Goal: Task Accomplishment & Management: Manage account settings

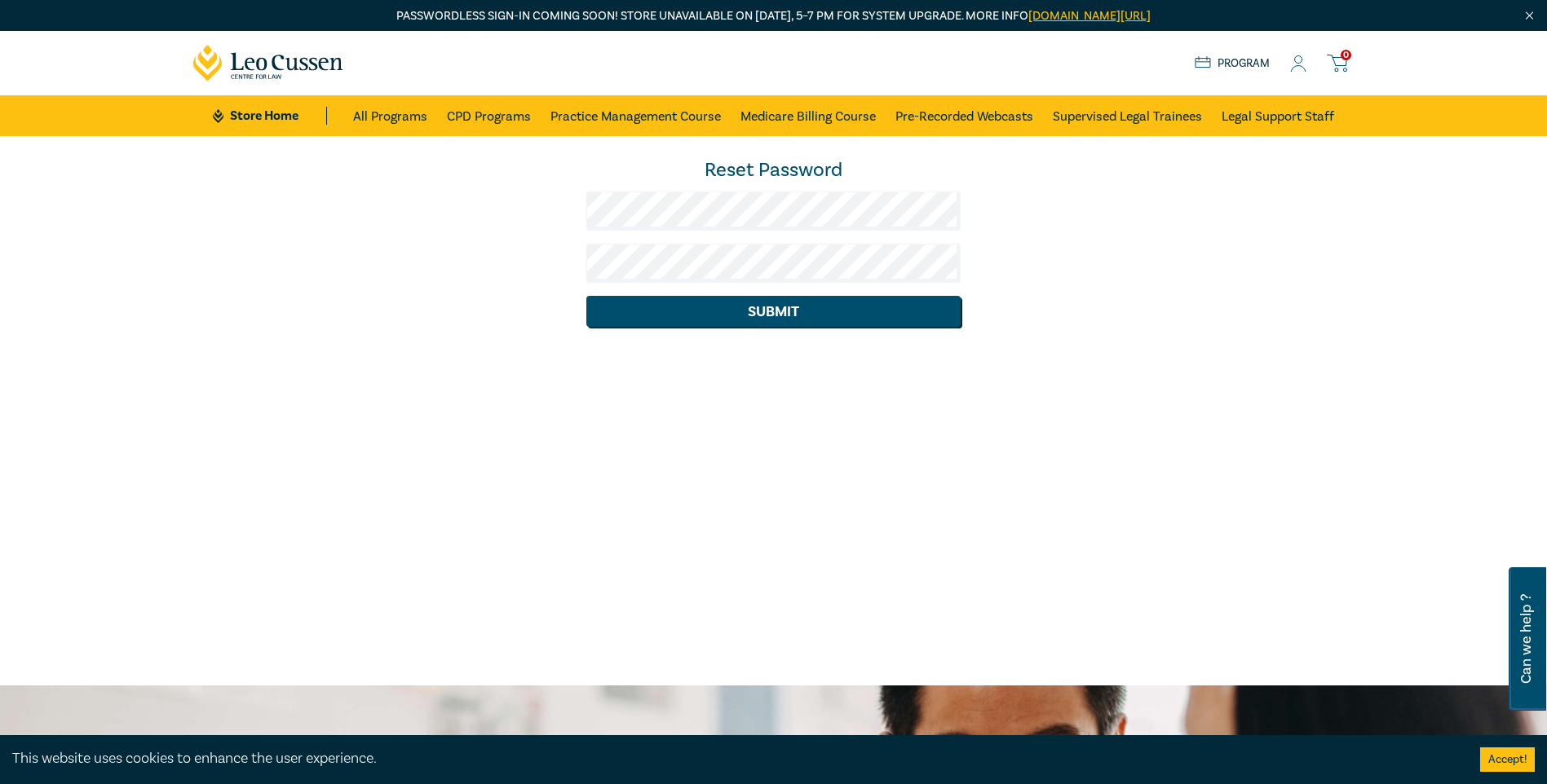
click at [1095, 355] on div "Reset Password Submit" at bounding box center [774, 410] width 1547 height 548
click at [854, 317] on button "Submit" at bounding box center [774, 312] width 374 height 31
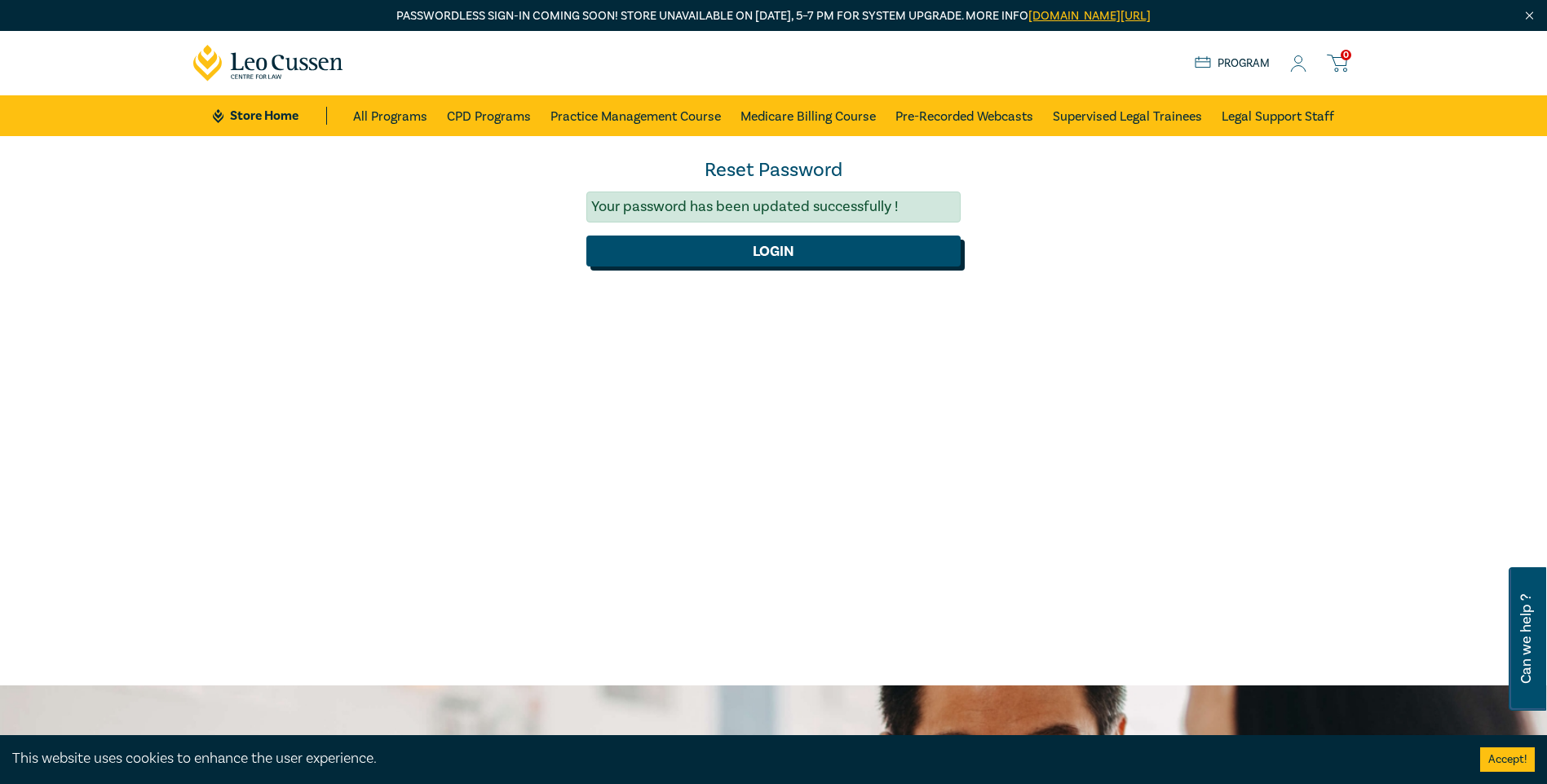
click at [777, 257] on button "Login" at bounding box center [774, 251] width 374 height 31
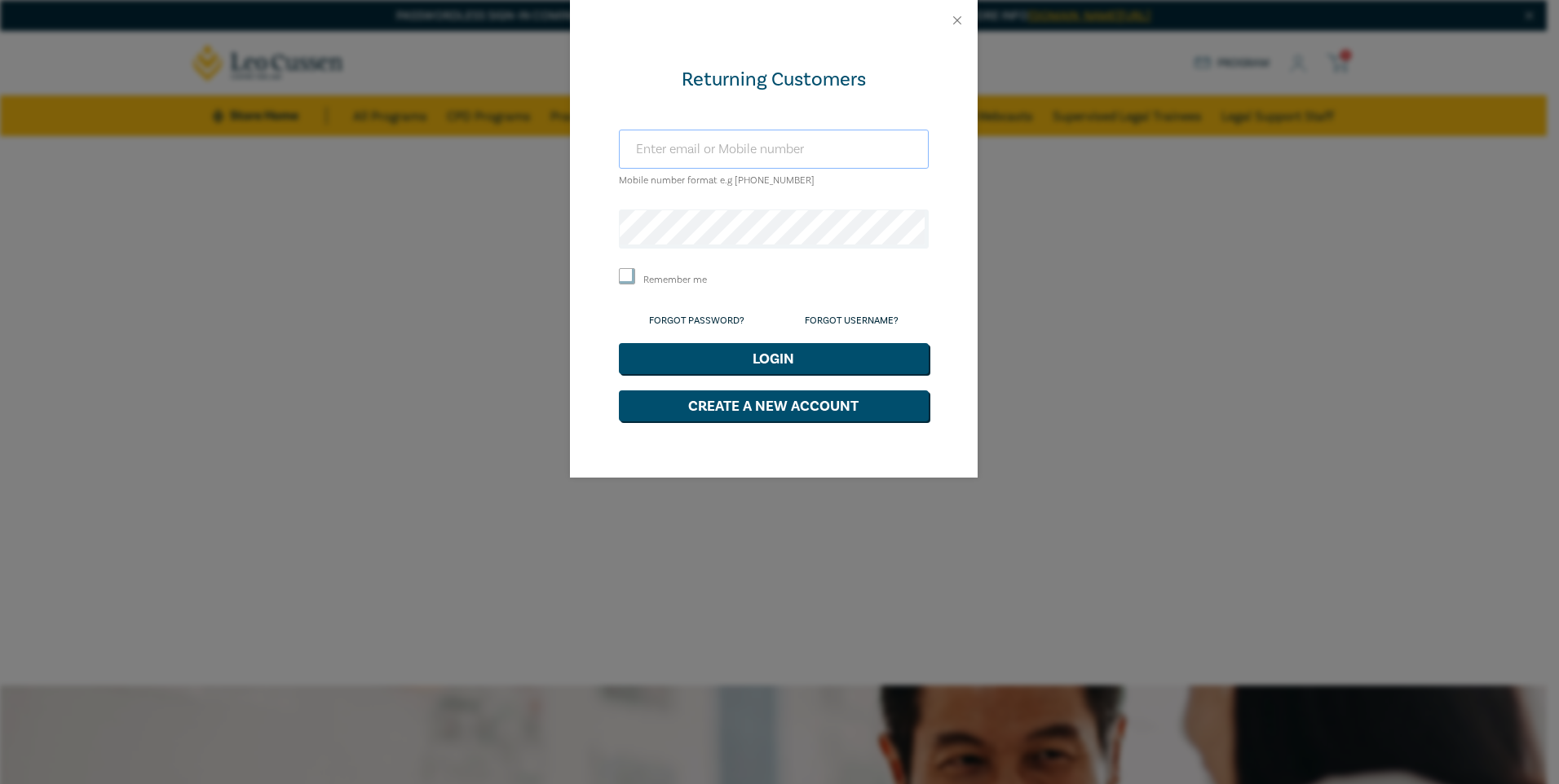
type input "kvillani@aitken.com.au"
click at [553, 226] on div "Returning Customers kvillani@aitken.com.au Mobile number format e.g +61 0000000…" at bounding box center [780, 392] width 1559 height 784
click at [598, 303] on div "Returning Customers kvillani@aitken.com.au Mobile number format e.g +61 0000000…" at bounding box center [774, 259] width 407 height 437
click at [628, 278] on input "Remember me" at bounding box center [627, 276] width 17 height 17
checkbox input "true"
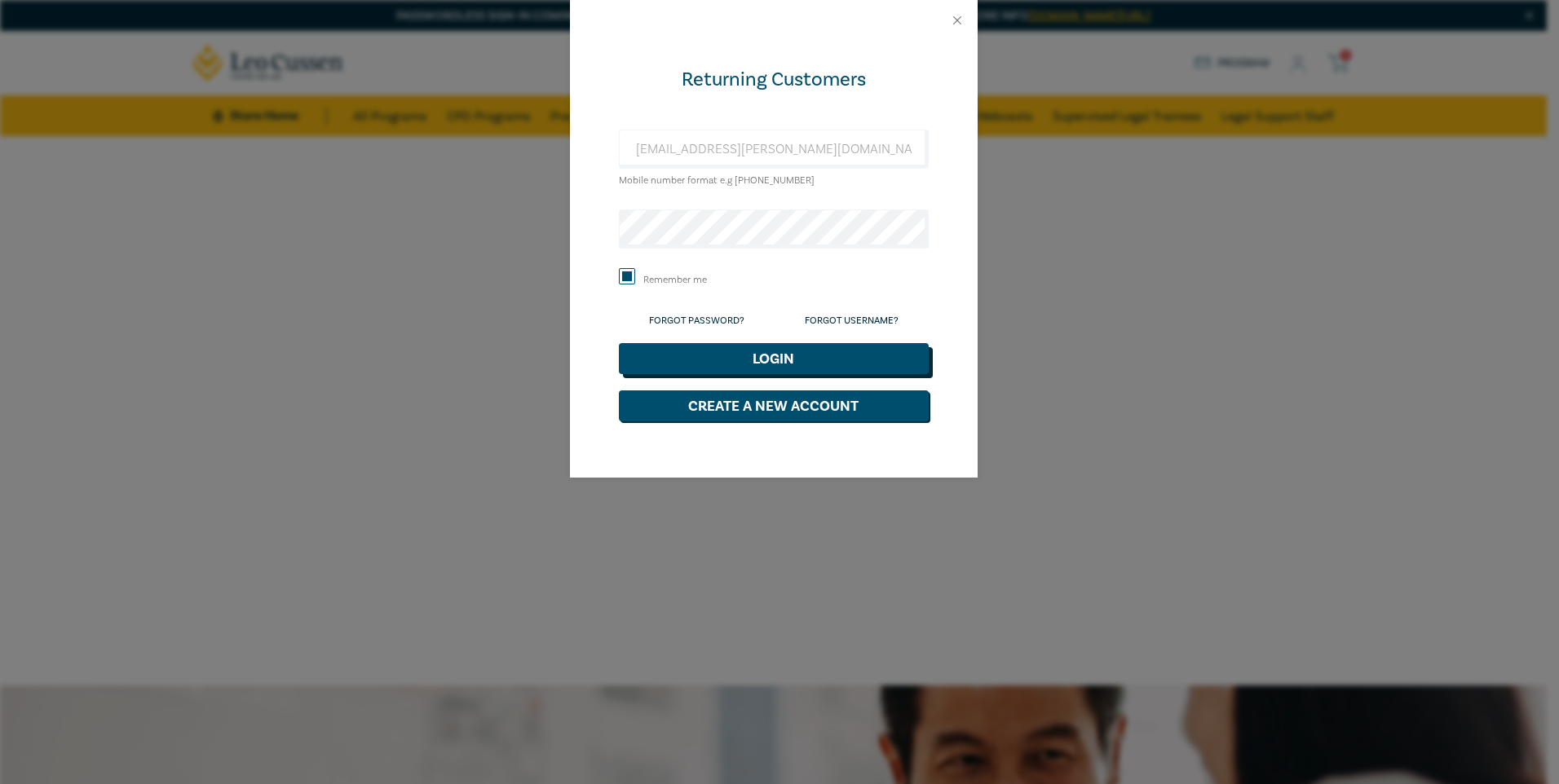
click at [774, 354] on button "Login" at bounding box center [774, 358] width 310 height 31
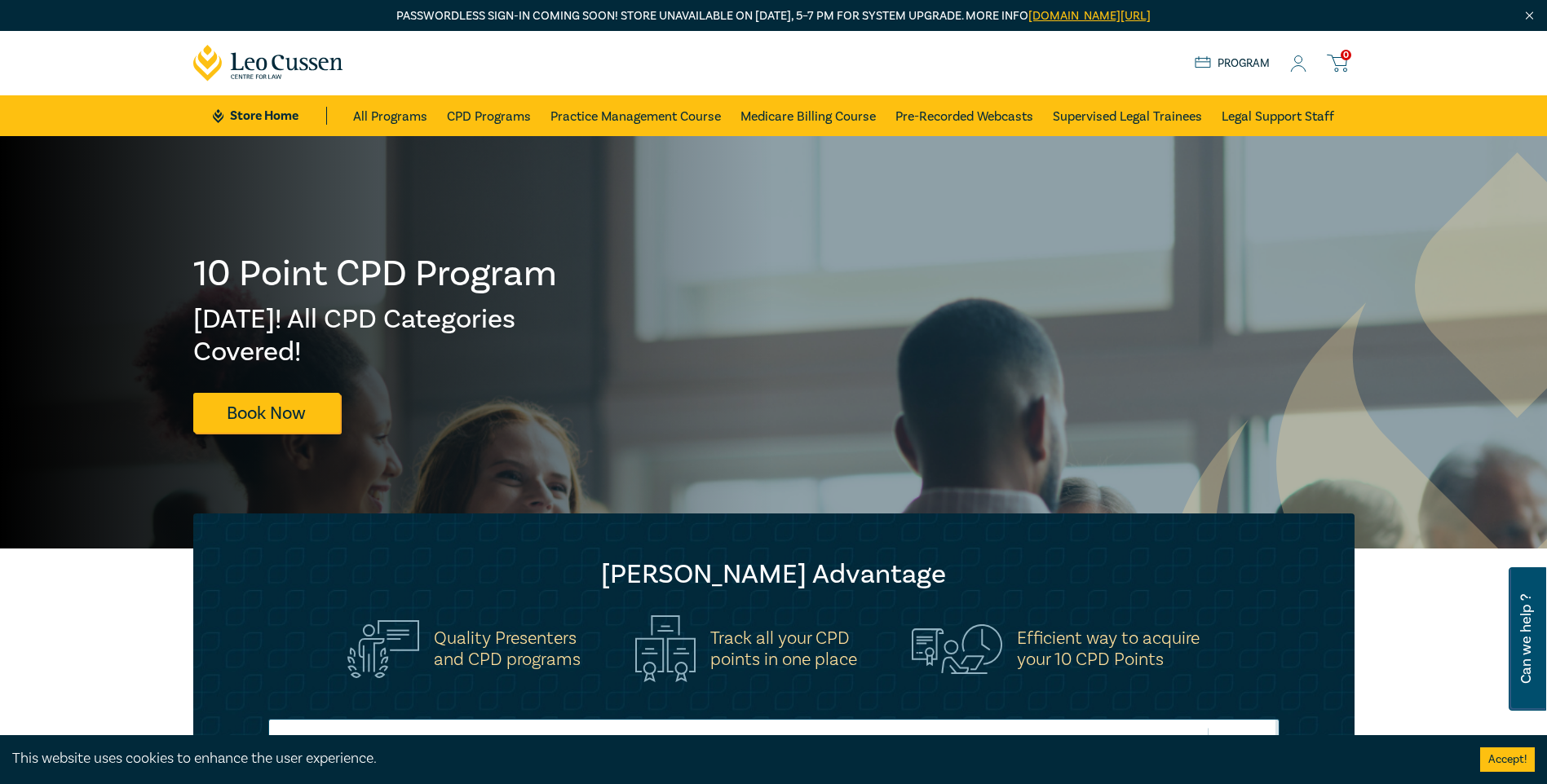
click at [1295, 66] on icon at bounding box center [1298, 64] width 17 height 18
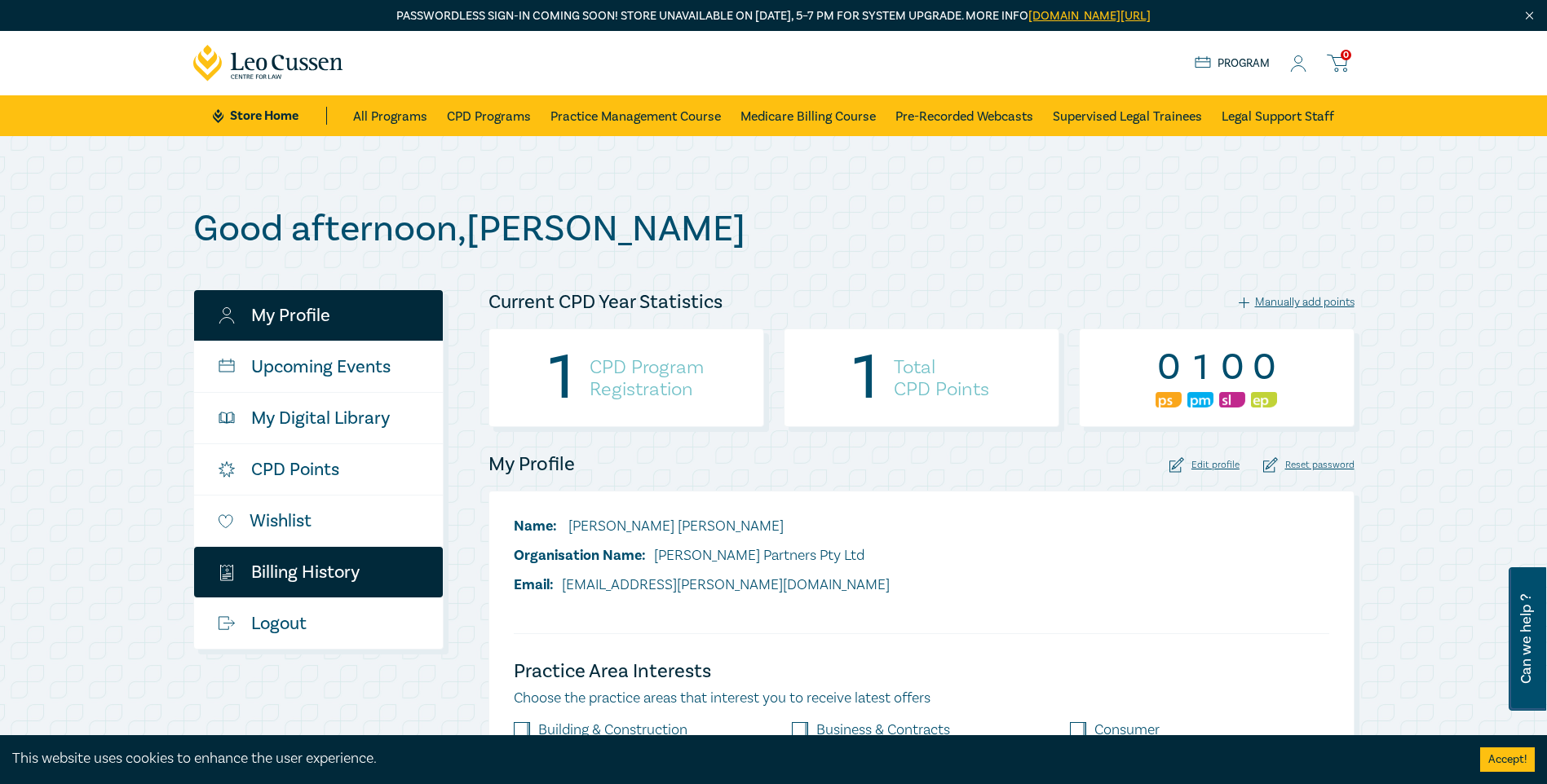
click at [305, 572] on link "$ Billing History" at bounding box center [318, 573] width 248 height 51
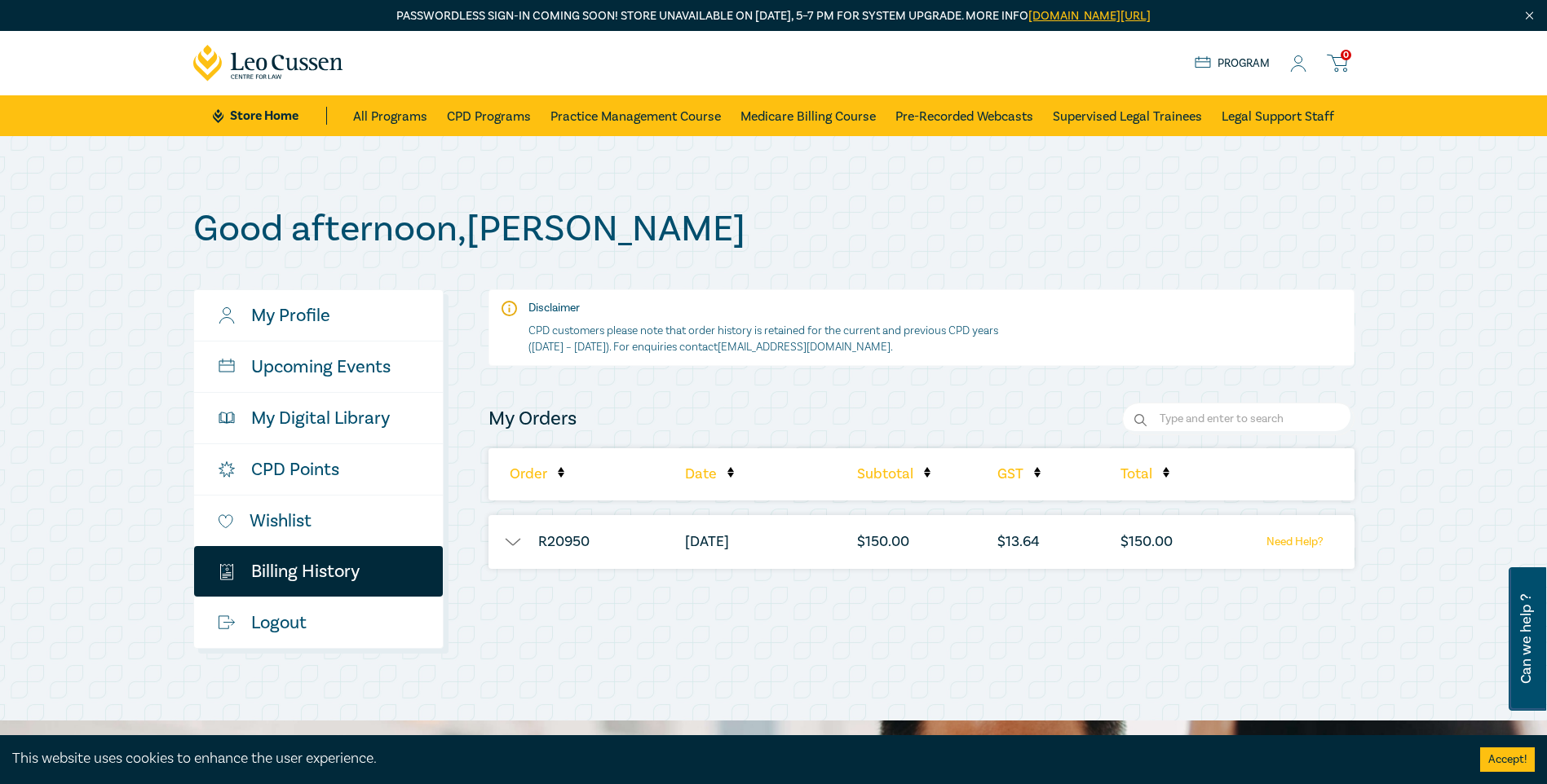
click at [521, 544] on button "button" at bounding box center [512, 541] width 49 height 17
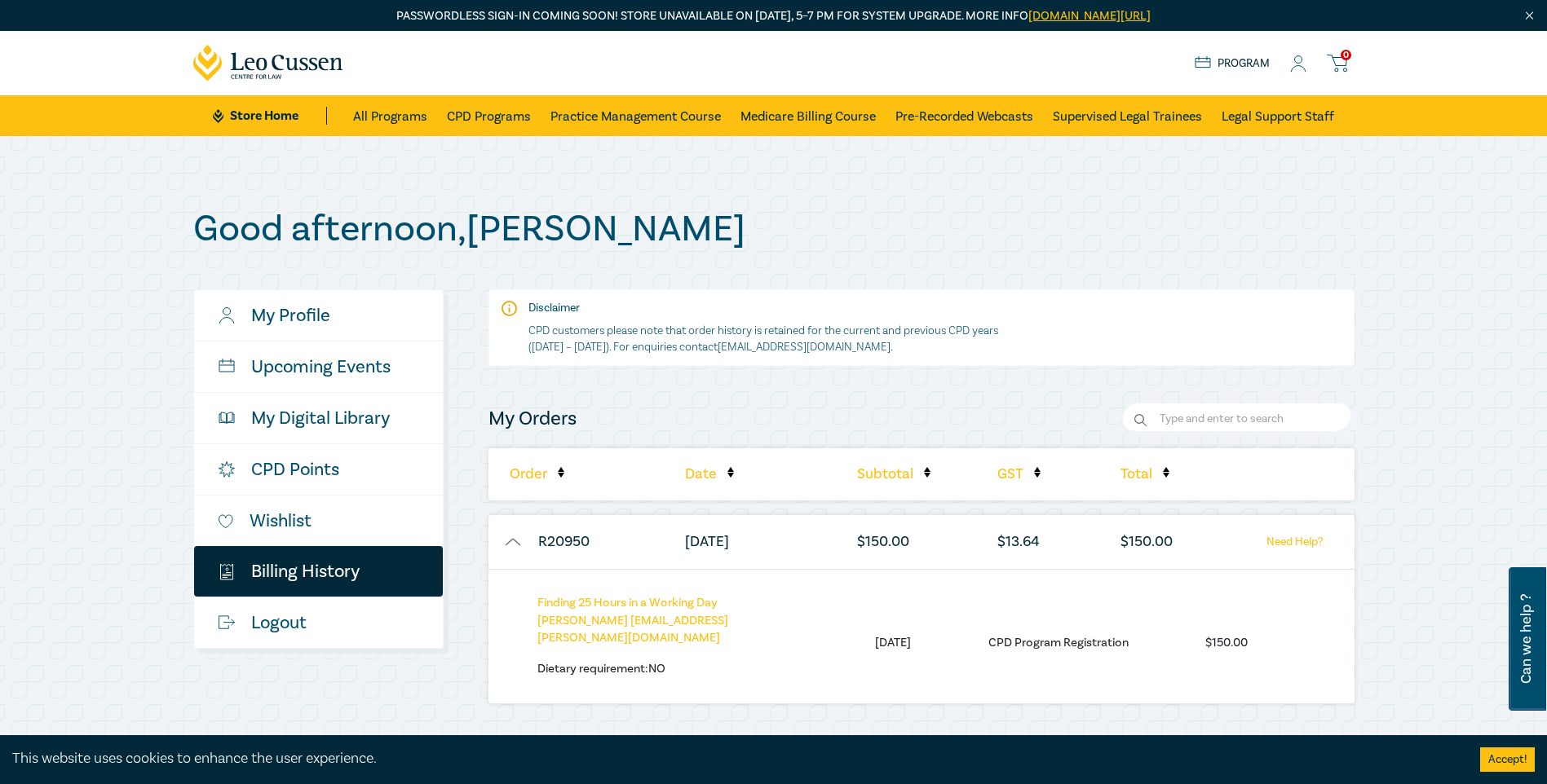
scroll to position [163, 0]
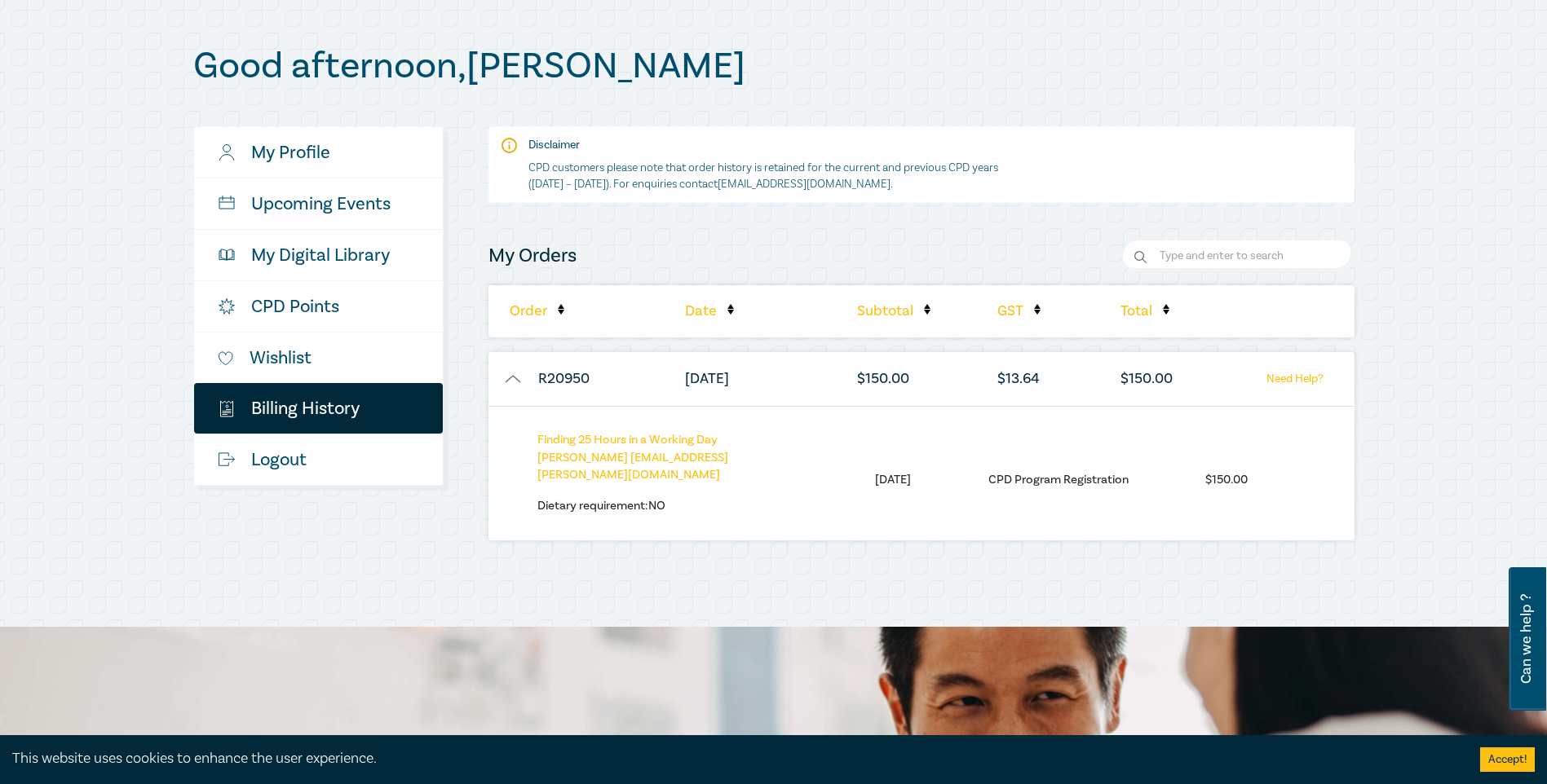
click at [520, 383] on button "button" at bounding box center [512, 379] width 49 height 17
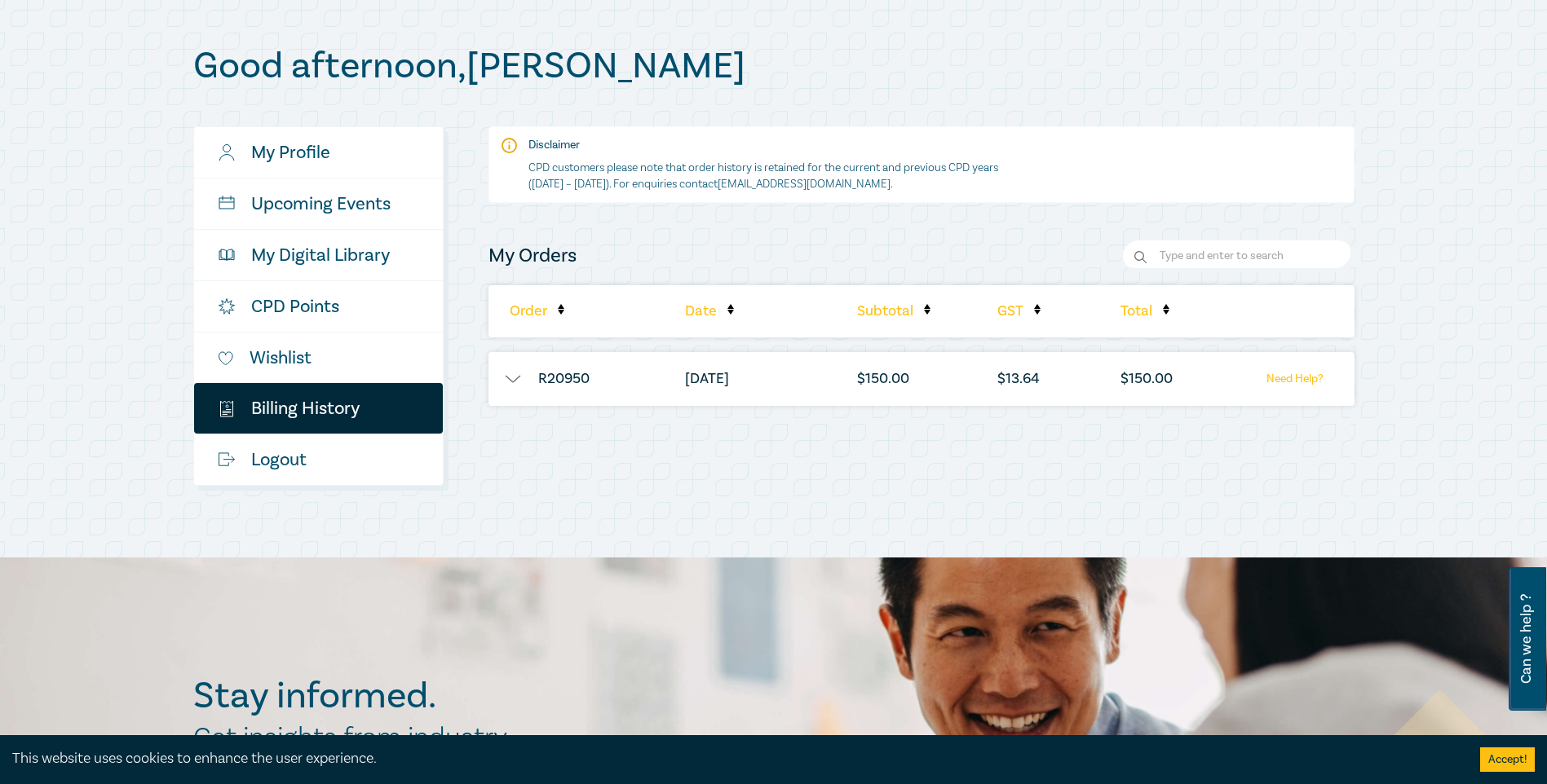
click at [520, 383] on button "button" at bounding box center [512, 379] width 49 height 17
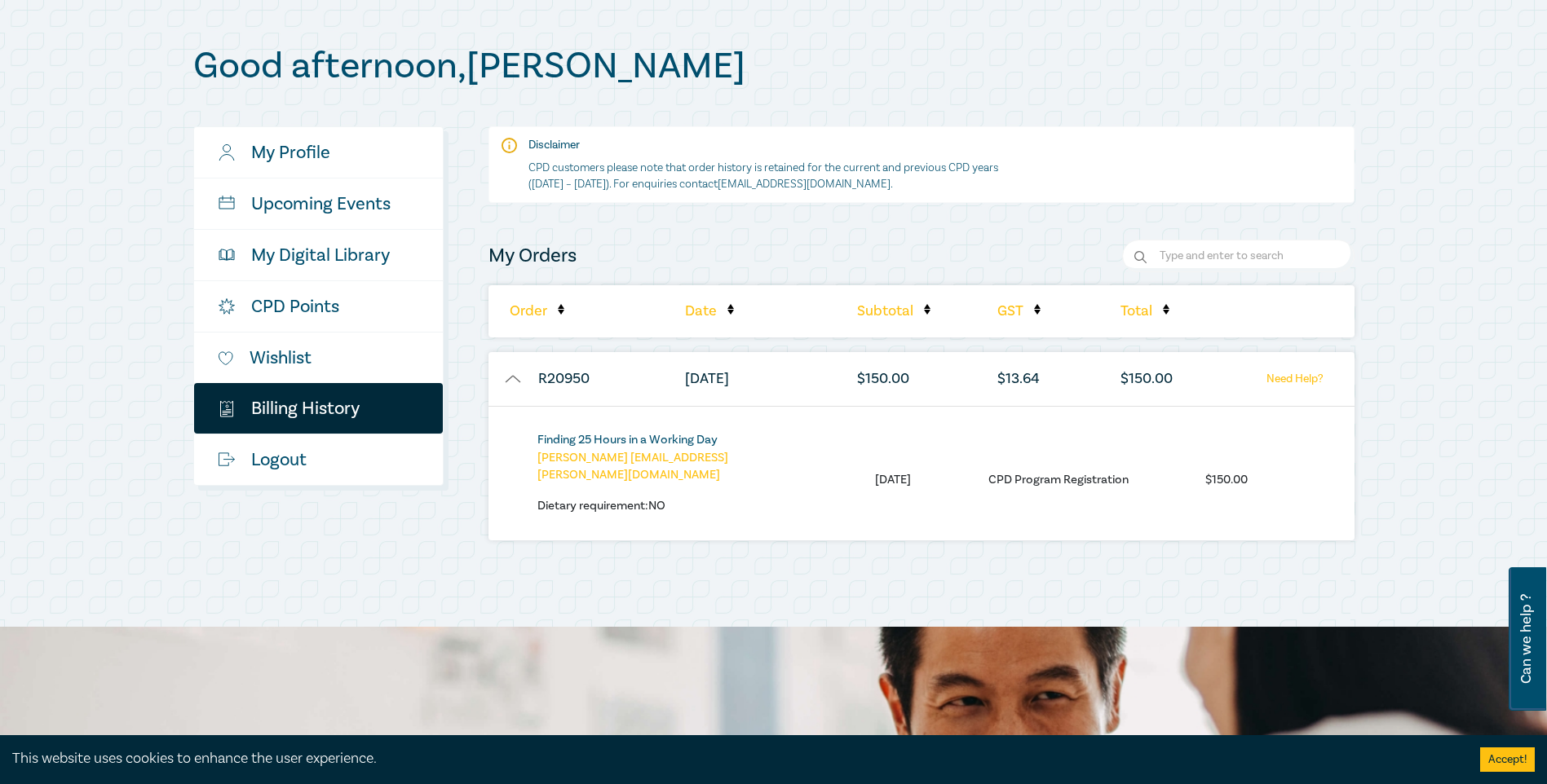
click at [651, 441] on link "Finding 25 Hours in a Working Day" at bounding box center [627, 440] width 180 height 16
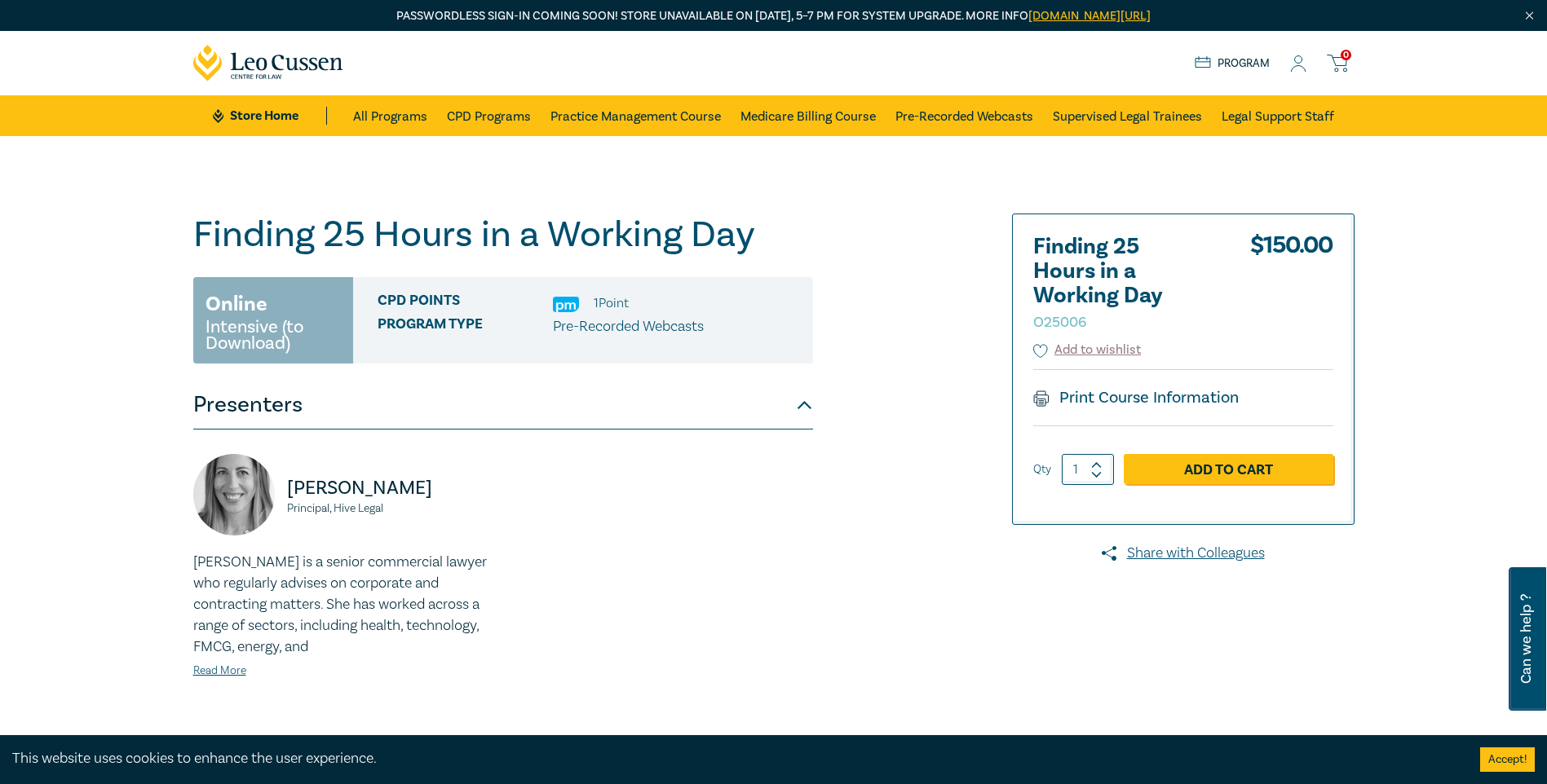
scroll to position [163, 0]
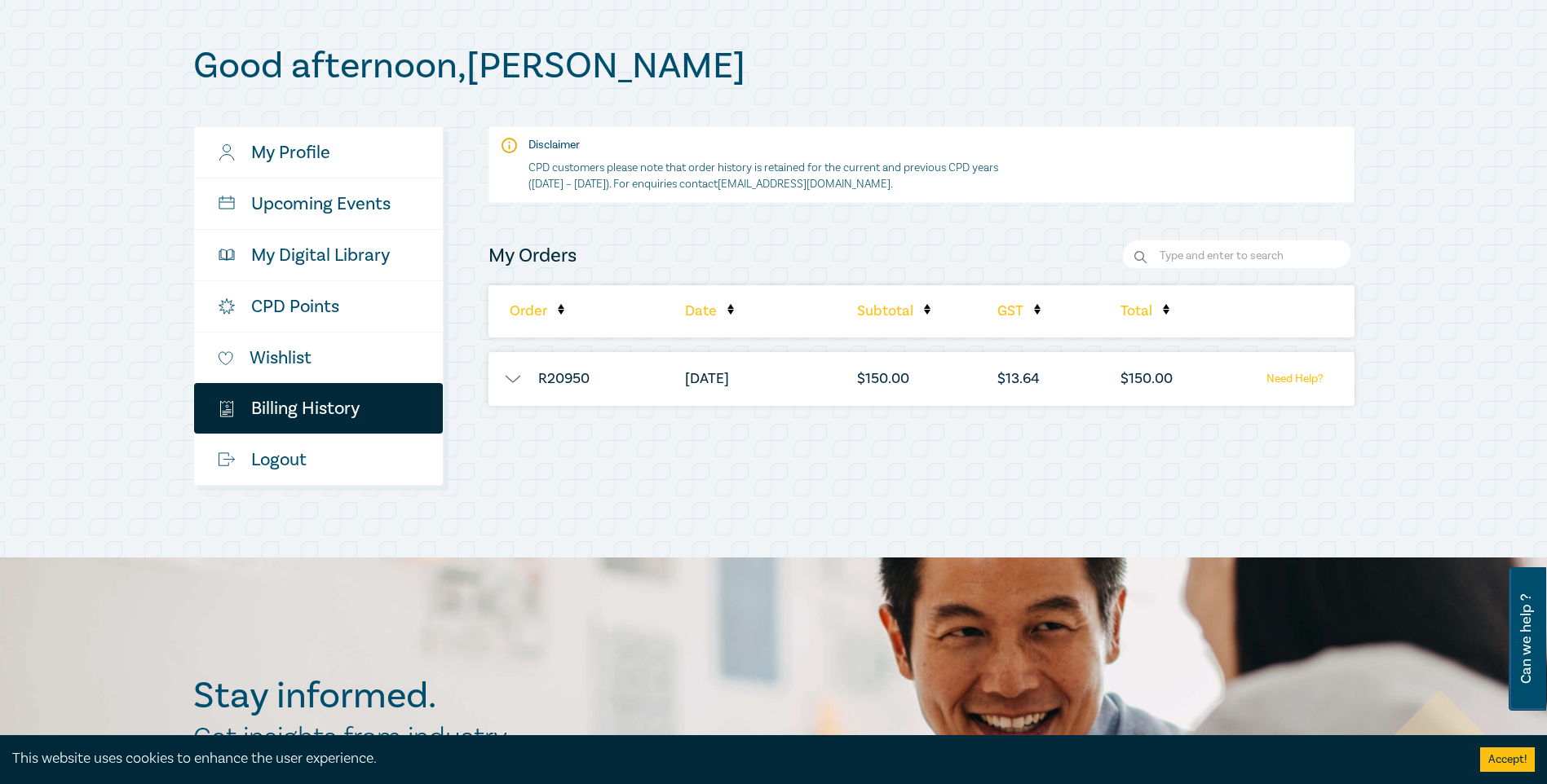
click at [512, 381] on button "button" at bounding box center [512, 379] width 49 height 17
